Goal: Navigation & Orientation: Find specific page/section

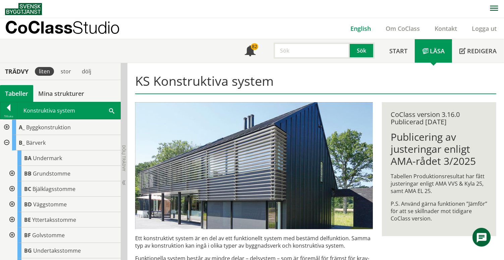
click at [365, 32] on link "English" at bounding box center [360, 28] width 35 height 8
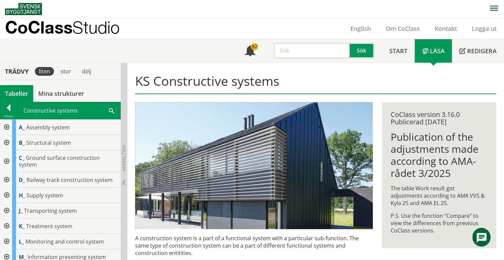
click at [8, 143] on div at bounding box center [6, 142] width 12 height 15
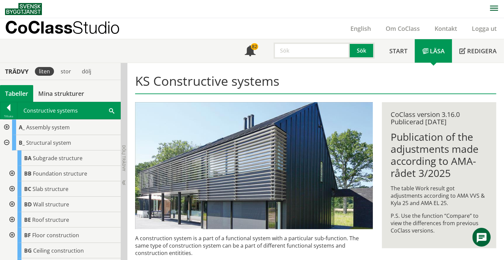
click at [12, 202] on div at bounding box center [11, 204] width 12 height 15
click at [362, 29] on link "English" at bounding box center [360, 28] width 35 height 8
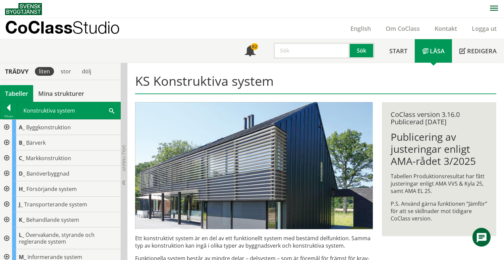
click at [7, 143] on div at bounding box center [6, 142] width 12 height 15
